Goal: Navigation & Orientation: Go to known website

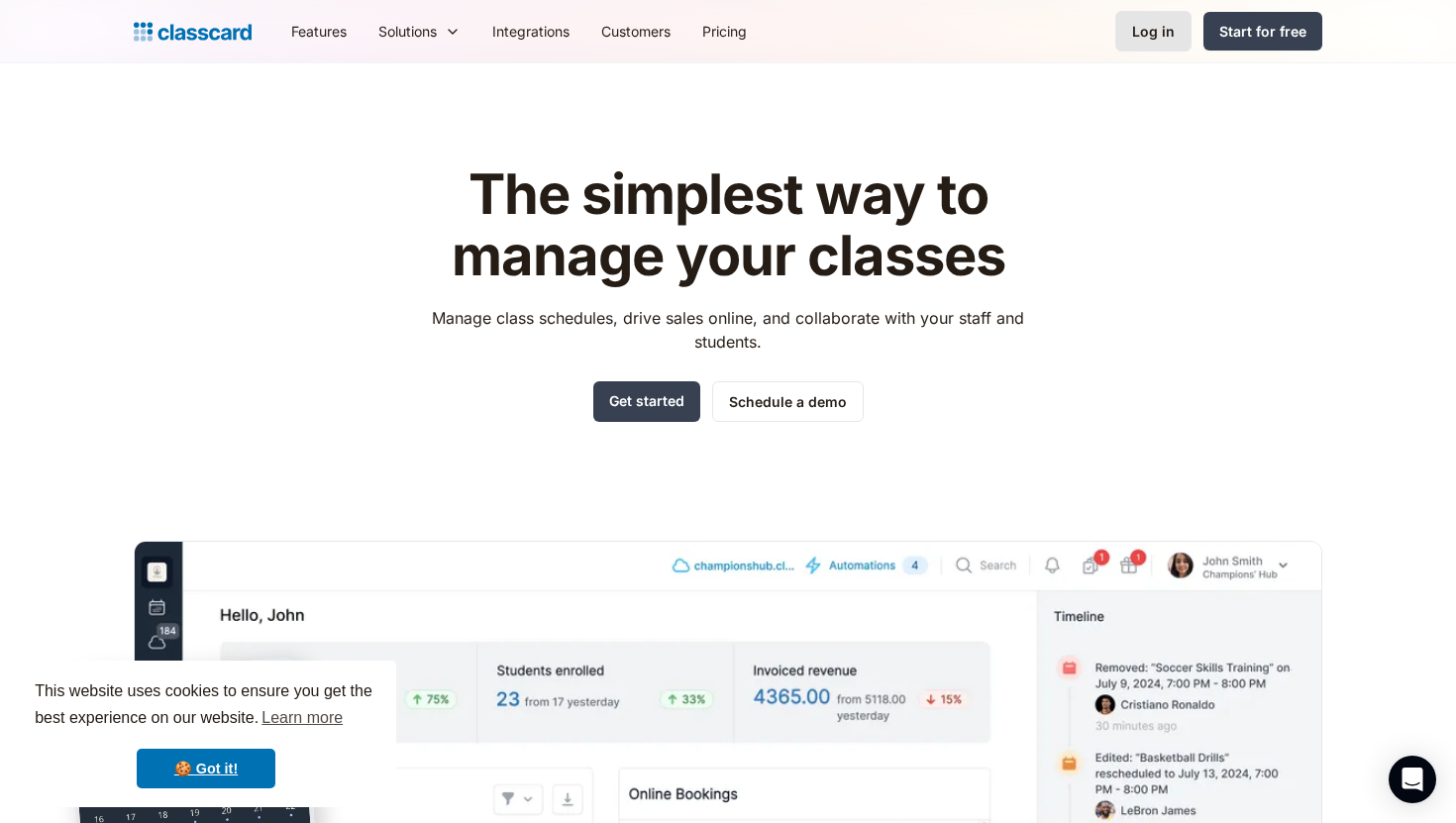
click at [1150, 30] on div "Log in" at bounding box center [1153, 31] width 43 height 21
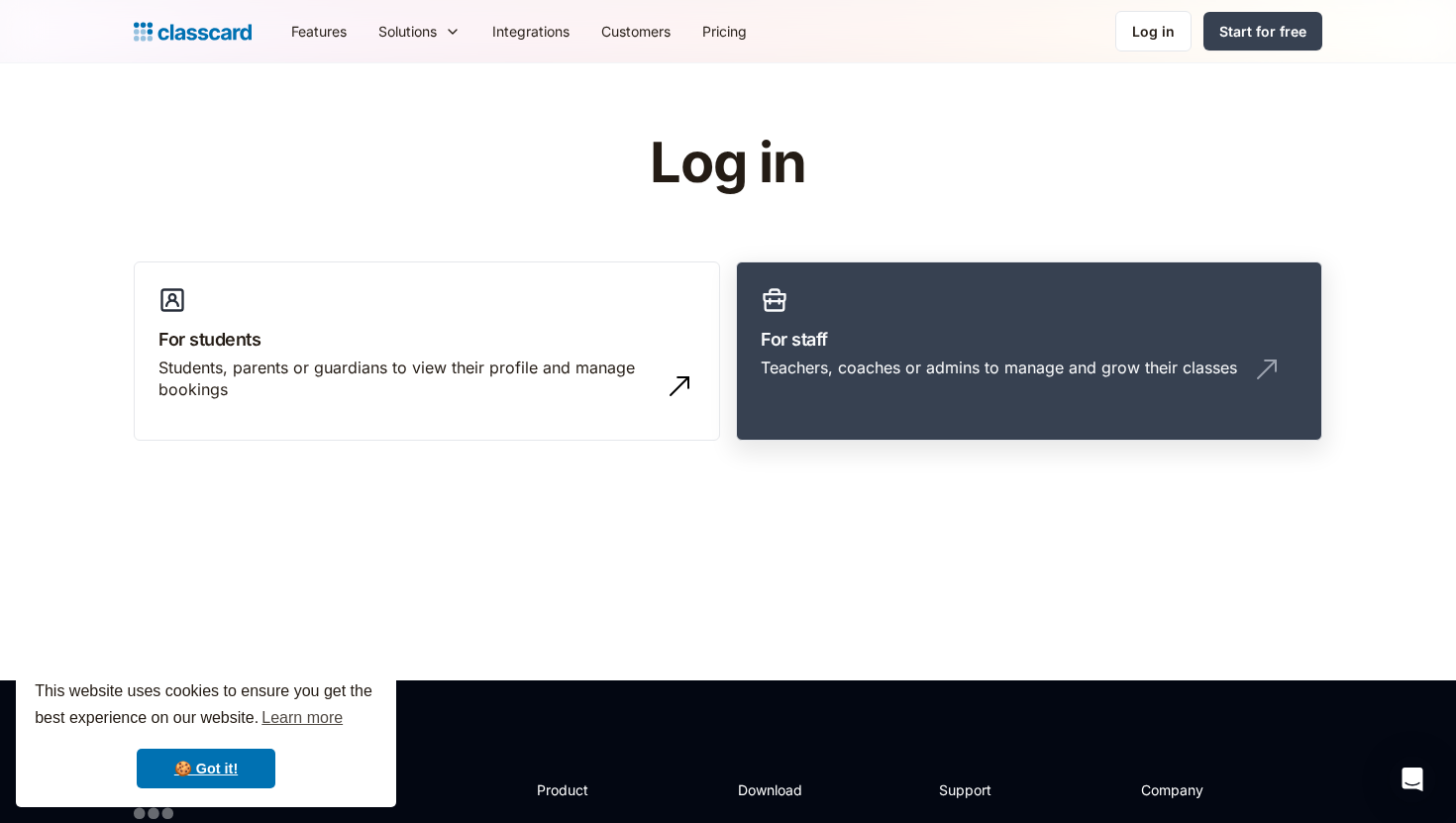
click at [880, 323] on link "For staff Teachers, coaches or admins to manage and grow their classes" at bounding box center [1029, 351] width 586 height 181
